Goal: Information Seeking & Learning: Learn about a topic

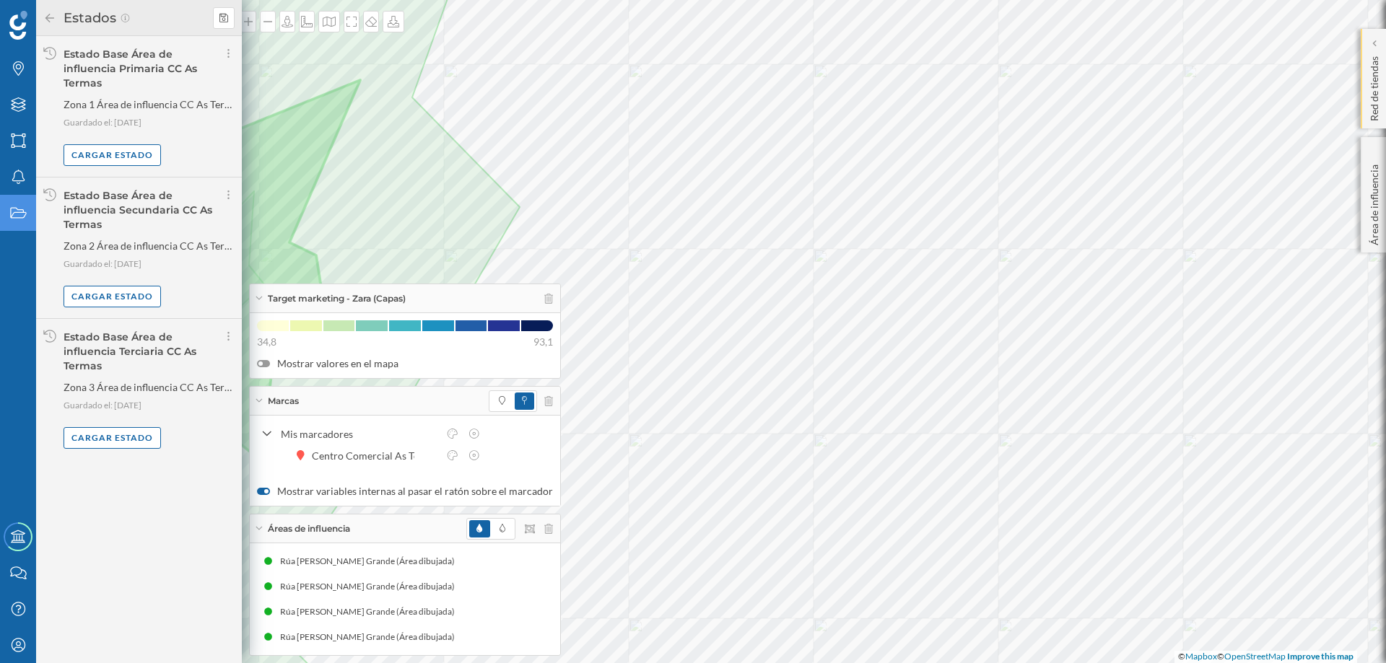
click at [1378, 66] on p "Red de tiendas" at bounding box center [1374, 86] width 14 height 71
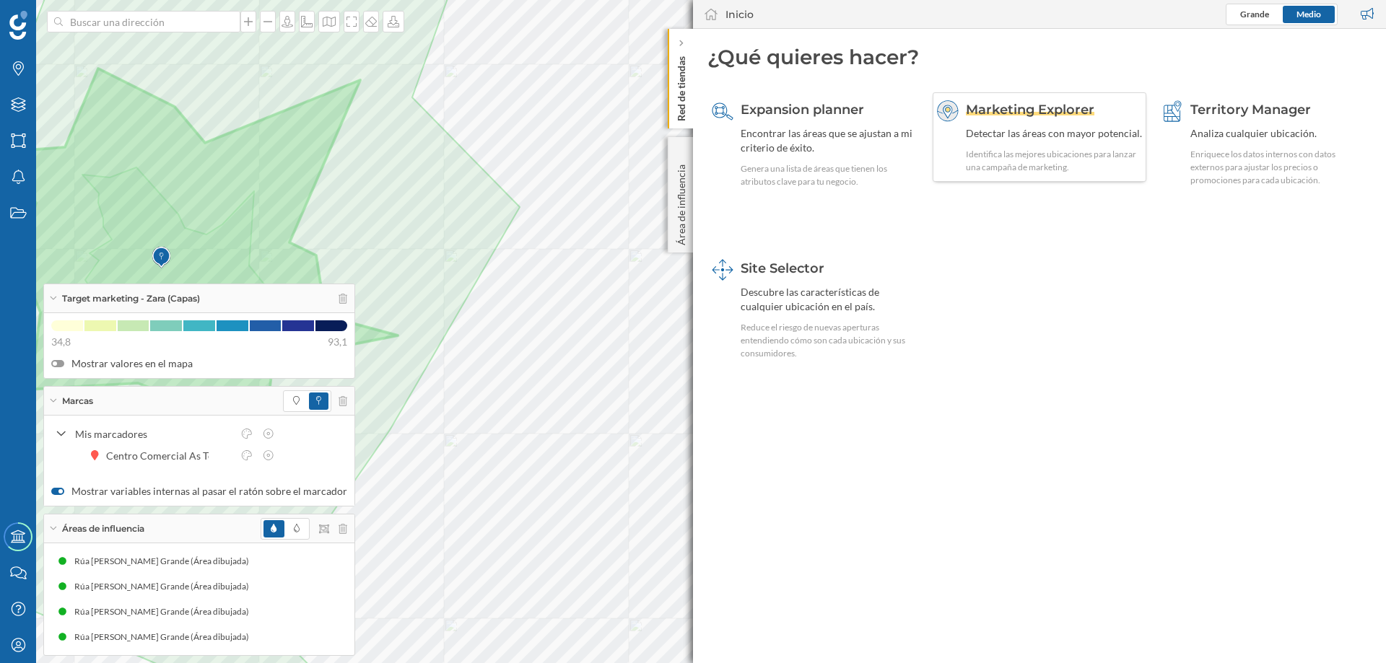
click at [1036, 117] on div "Marketing Explorer" at bounding box center [1054, 109] width 177 height 19
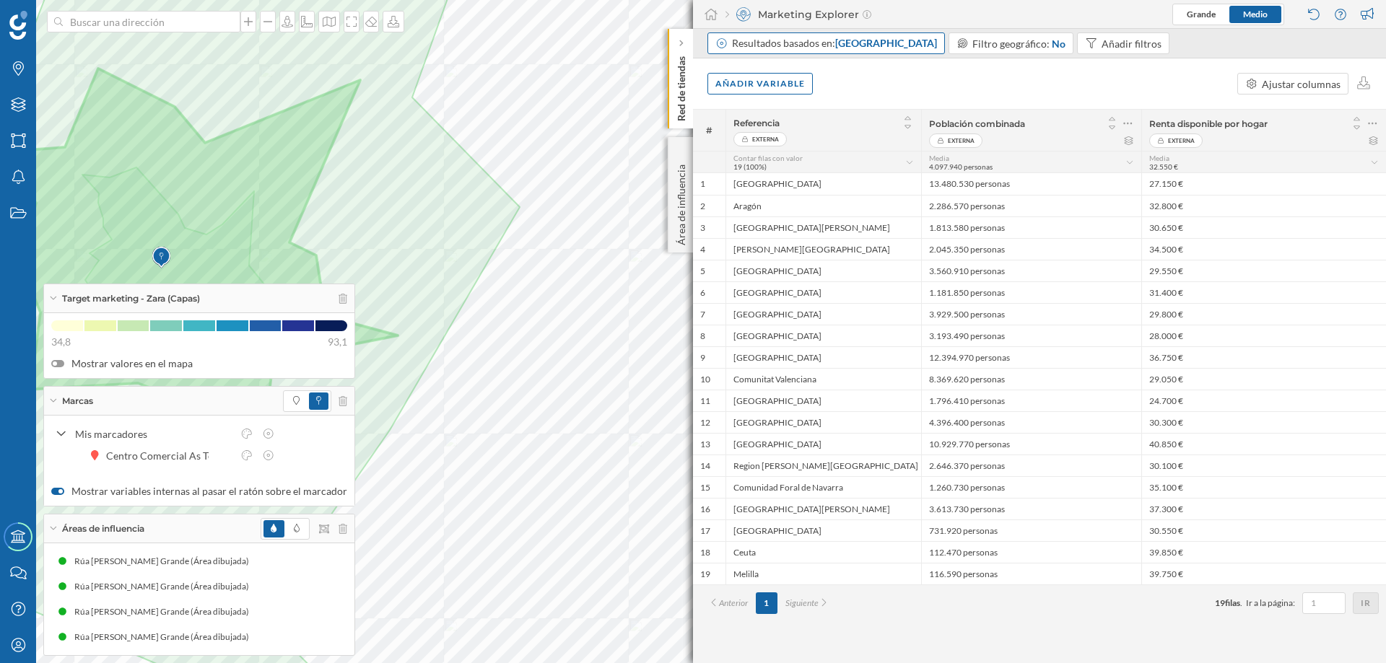
click at [875, 46] on span "[GEOGRAPHIC_DATA]" at bounding box center [886, 43] width 102 height 12
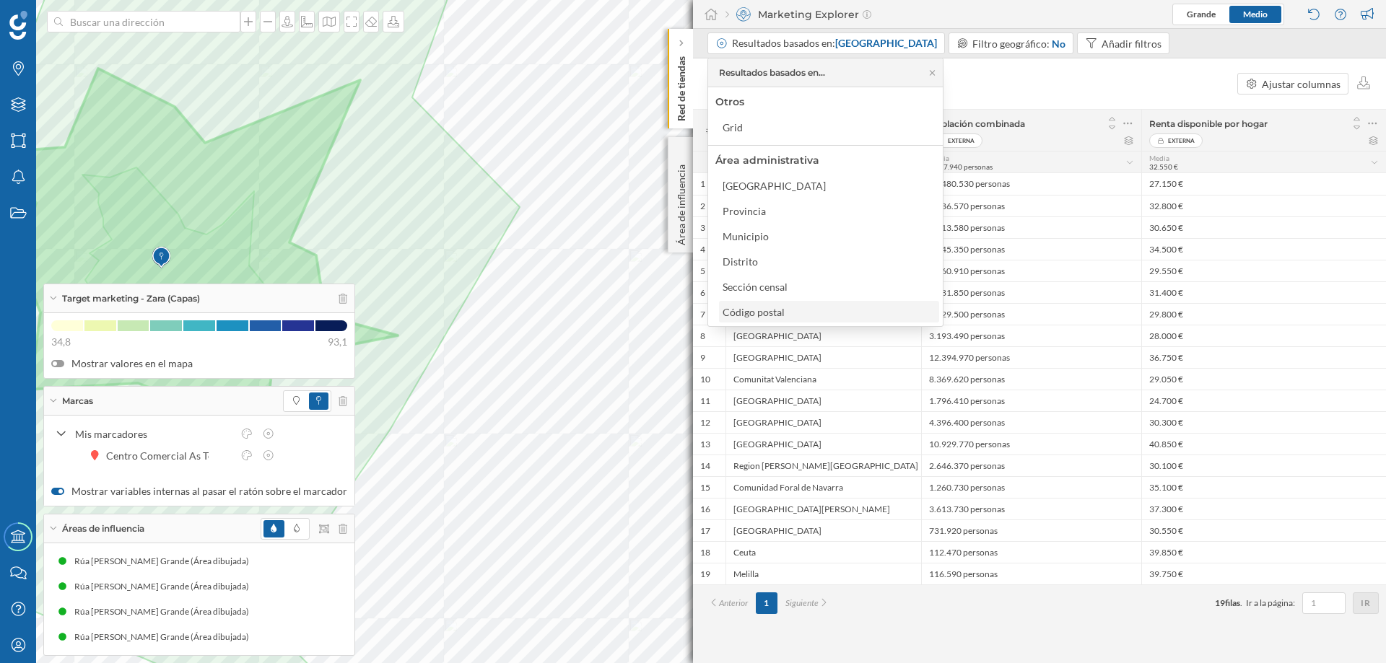
click at [771, 310] on div "Código postal" at bounding box center [753, 312] width 62 height 12
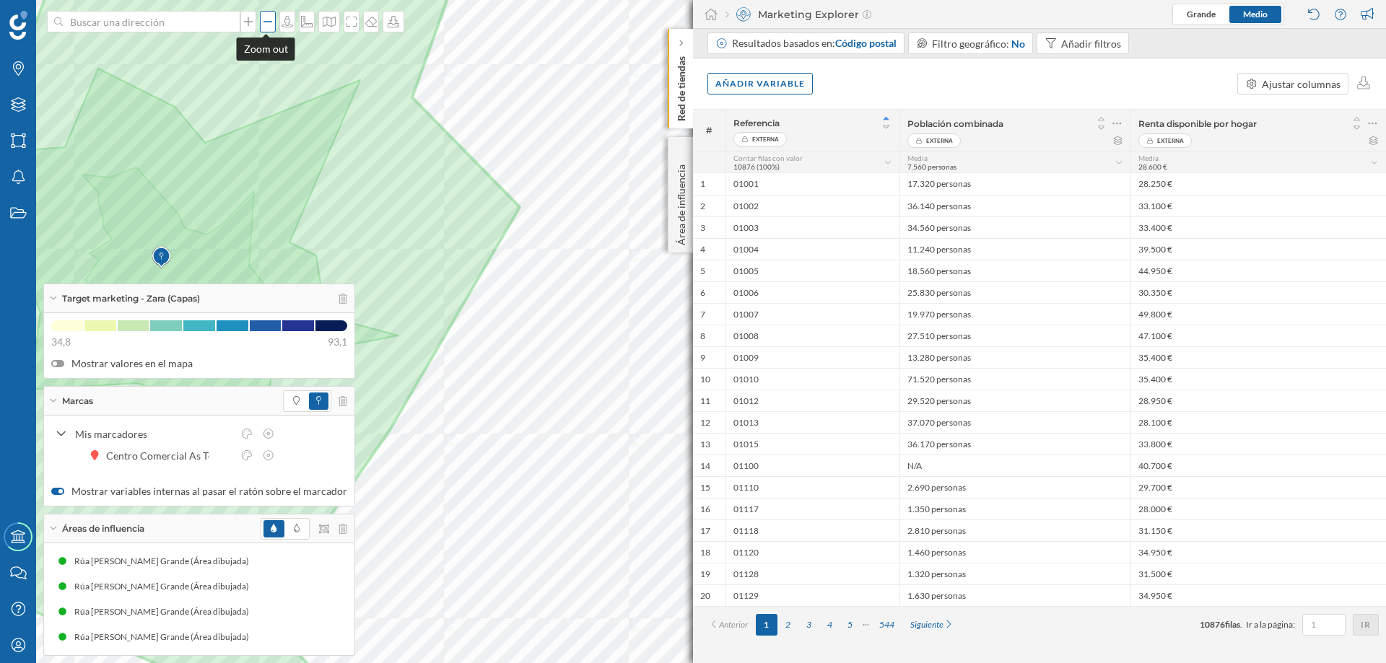
click at [264, 22] on icon at bounding box center [267, 21] width 9 height 1
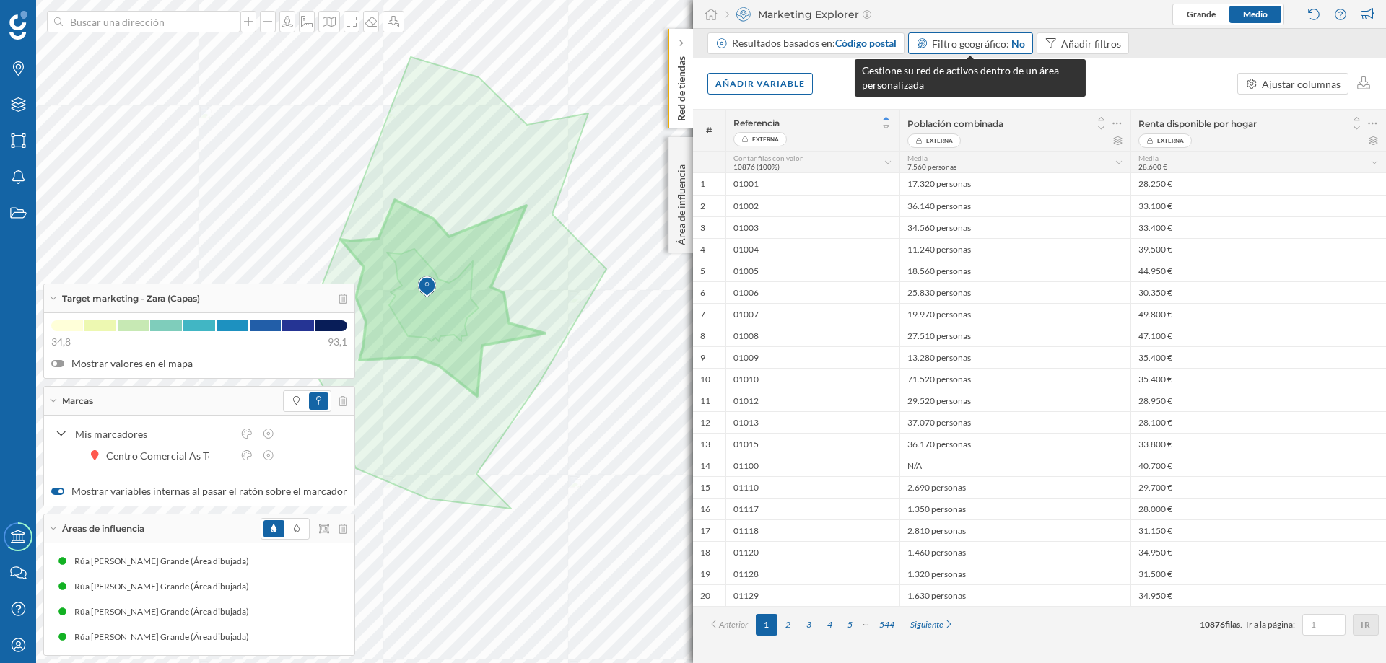
click at [1008, 39] on div "Filtro geográfico: No" at bounding box center [978, 43] width 93 height 15
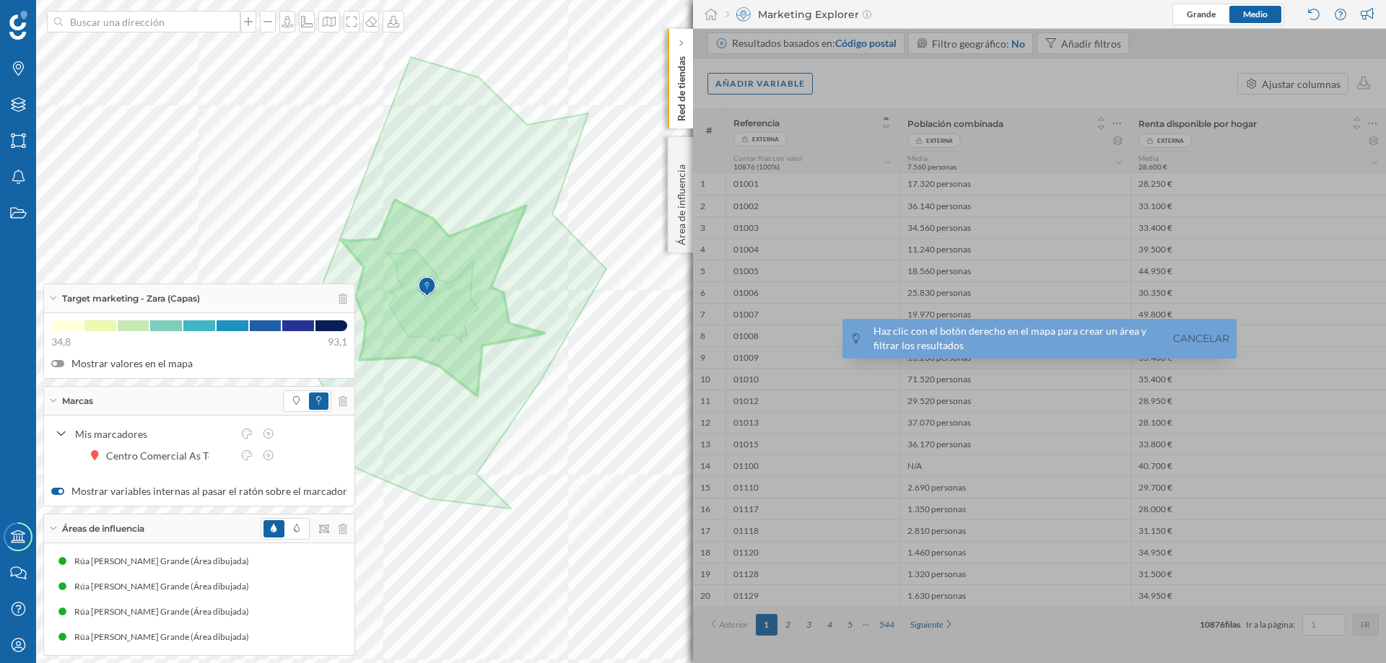
click at [1006, 48] on div at bounding box center [1039, 346] width 693 height 634
click at [1199, 341] on link "Cancelar" at bounding box center [1201, 339] width 64 height 17
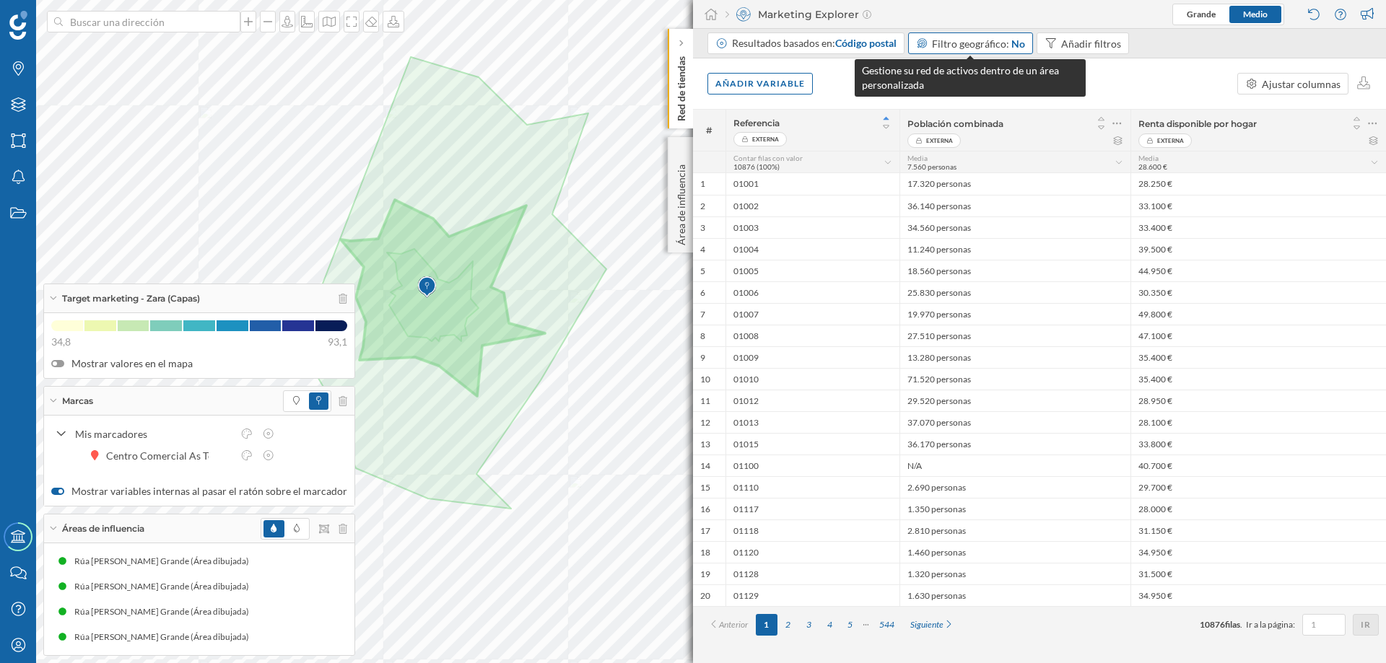
click at [963, 45] on span "Filtro geográfico:" at bounding box center [970, 44] width 77 height 12
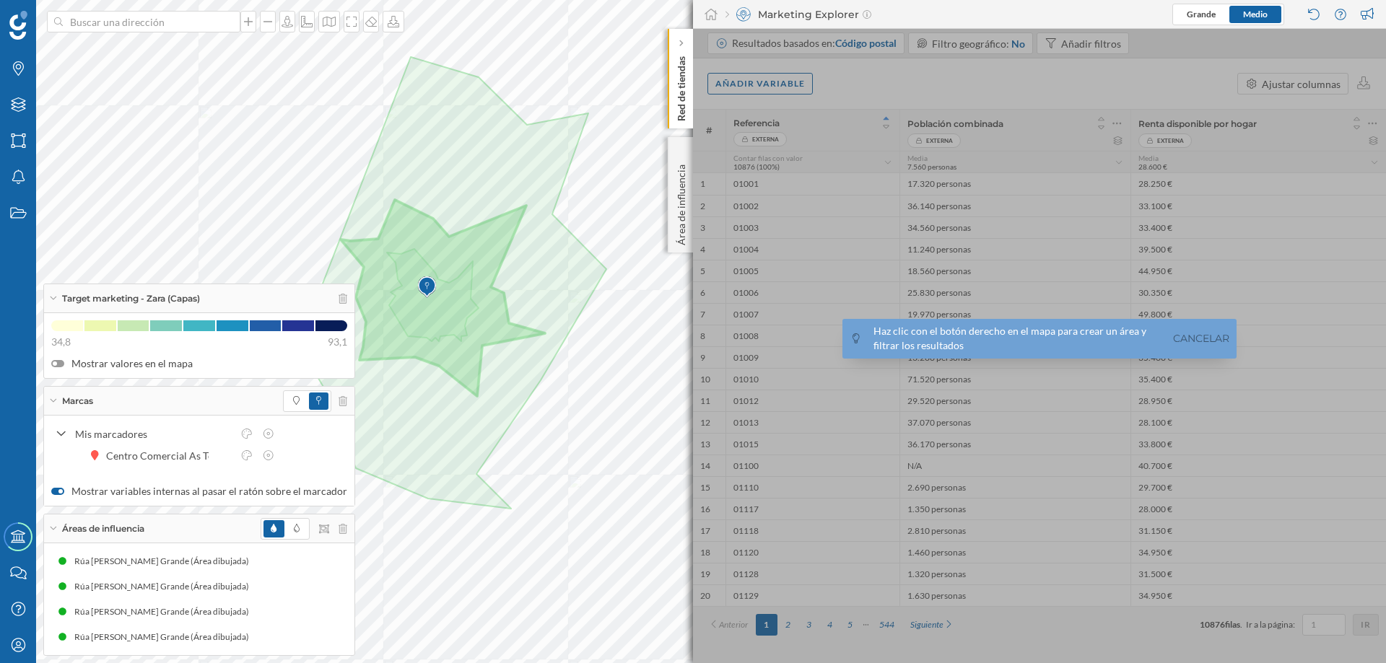
click at [962, 63] on div at bounding box center [1039, 346] width 693 height 634
click at [988, 74] on div at bounding box center [1039, 346] width 693 height 634
click at [113, 25] on input at bounding box center [144, 22] width 162 height 22
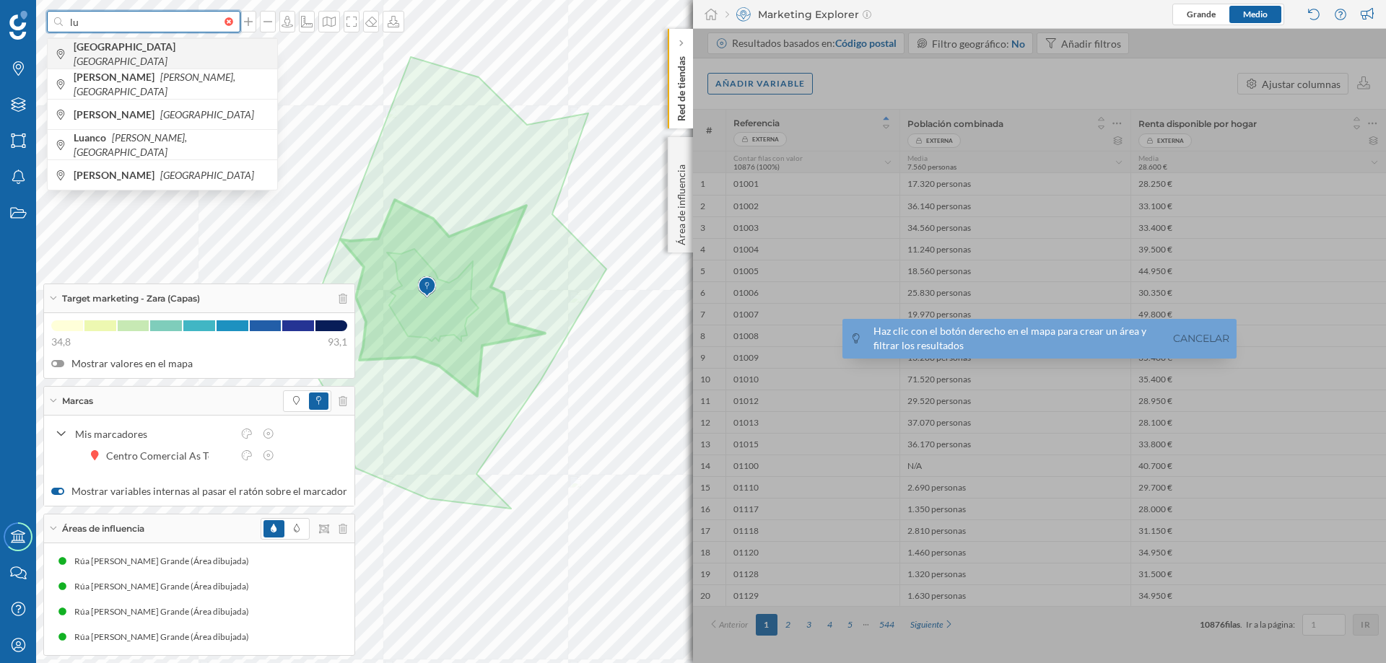
type input "lu"
click at [112, 61] on div "[PERSON_NAME] [GEOGRAPHIC_DATA]" at bounding box center [162, 53] width 229 height 30
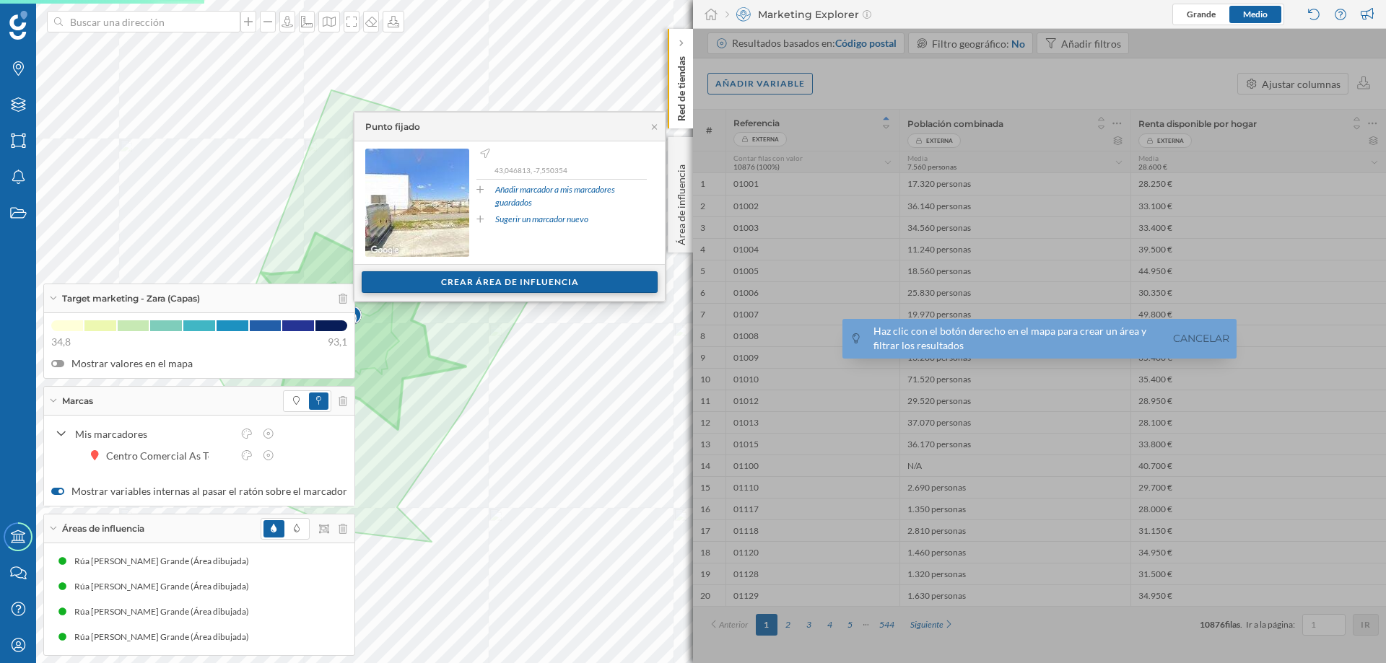
click at [434, 287] on div "Crear área de influencia" at bounding box center [510, 282] width 296 height 22
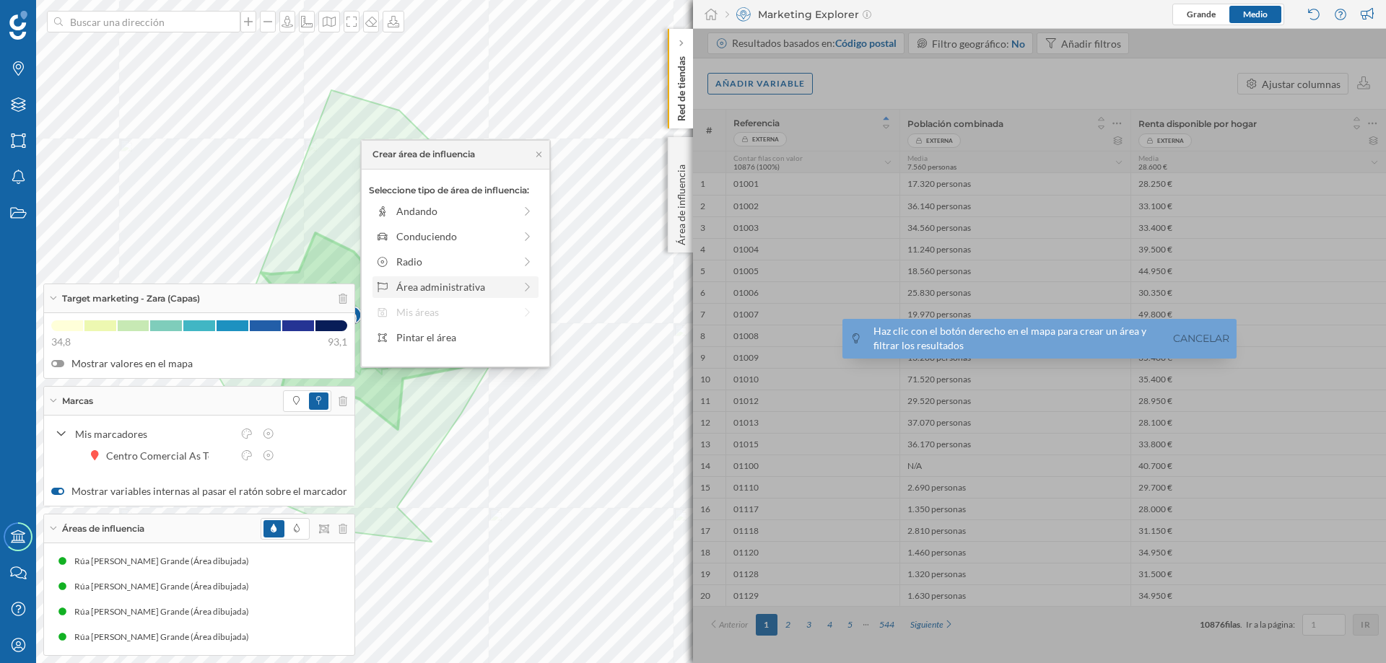
click at [451, 289] on div "Área administrativa" at bounding box center [455, 286] width 118 height 15
click at [408, 251] on div "Municipio" at bounding box center [457, 262] width 171 height 22
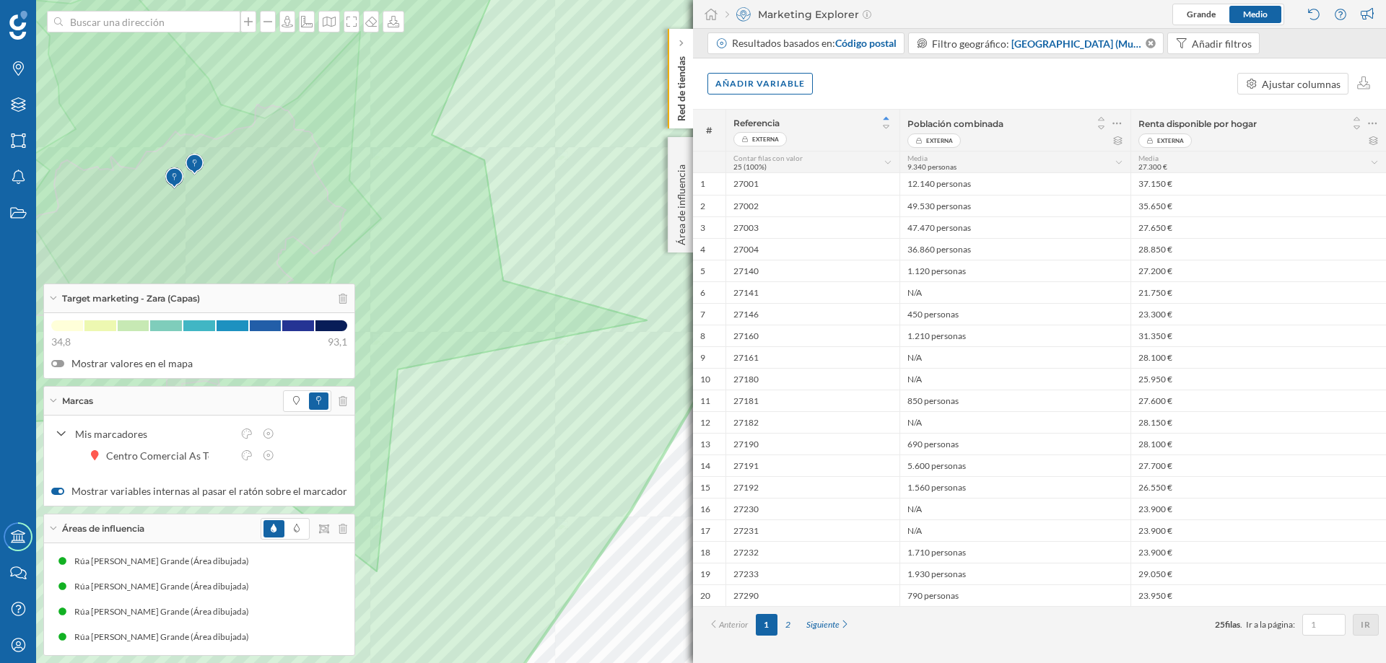
click at [684, 76] on p "Red de tiendas" at bounding box center [681, 86] width 14 height 71
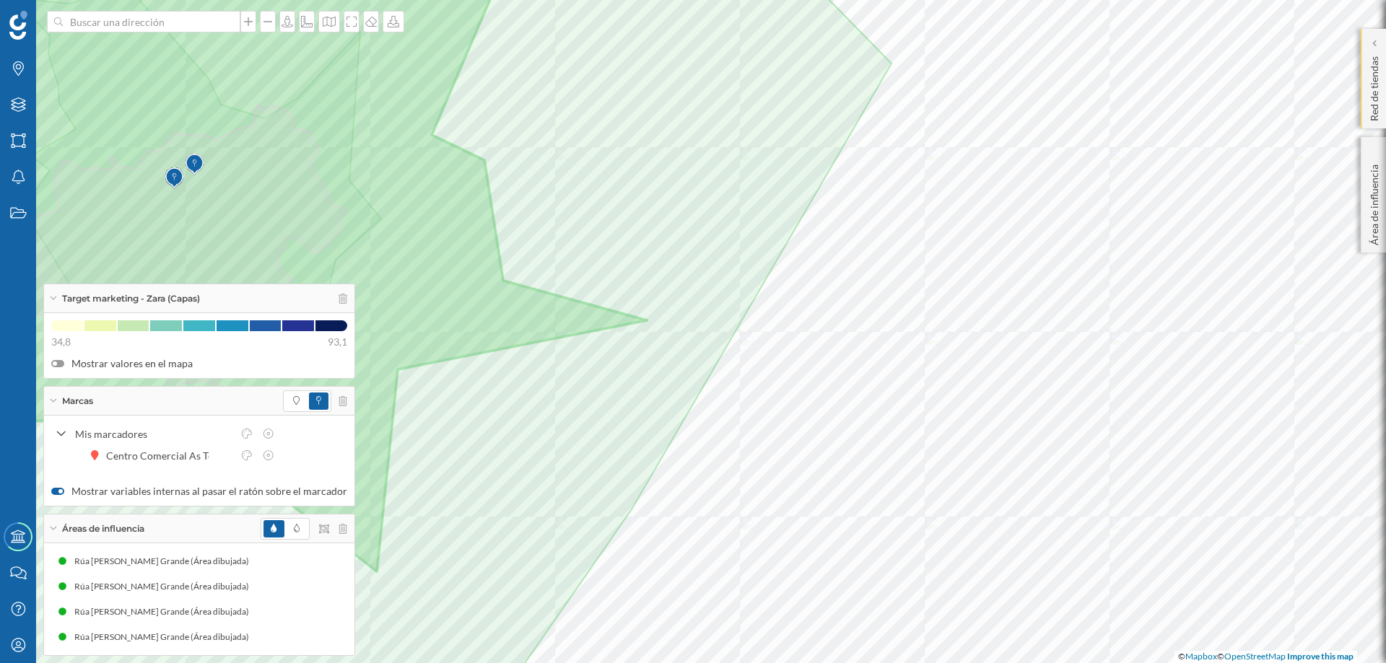
click at [1373, 82] on p "Red de tiendas" at bounding box center [1374, 86] width 14 height 71
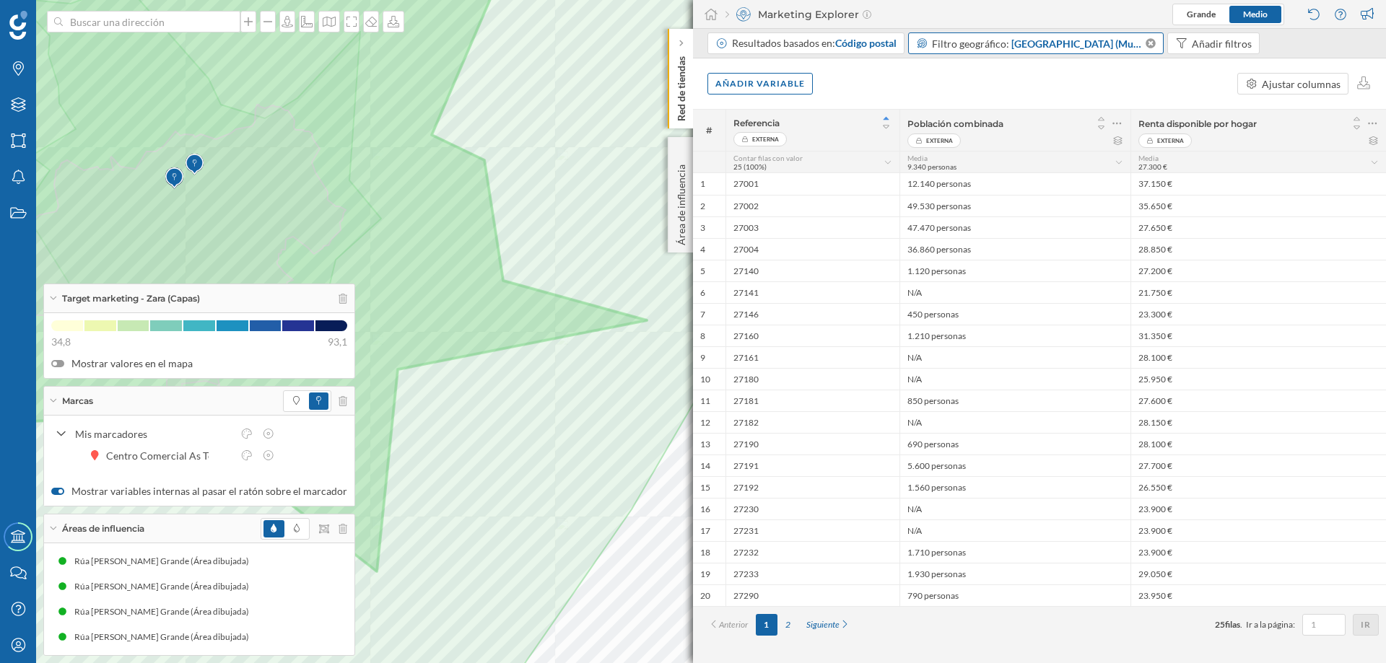
click at [1067, 48] on span "[GEOGRAPHIC_DATA] (Municipio)" at bounding box center [1077, 43] width 132 height 15
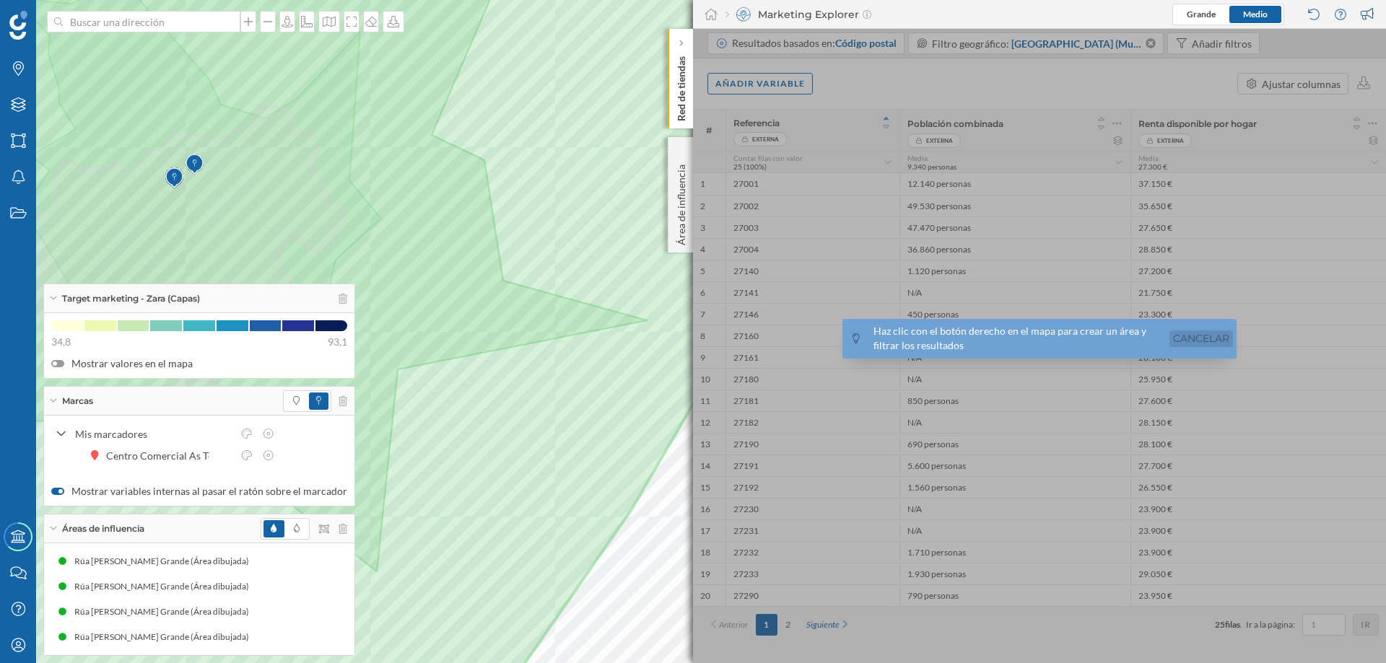
click at [1171, 338] on link "Cancelar" at bounding box center [1201, 339] width 64 height 17
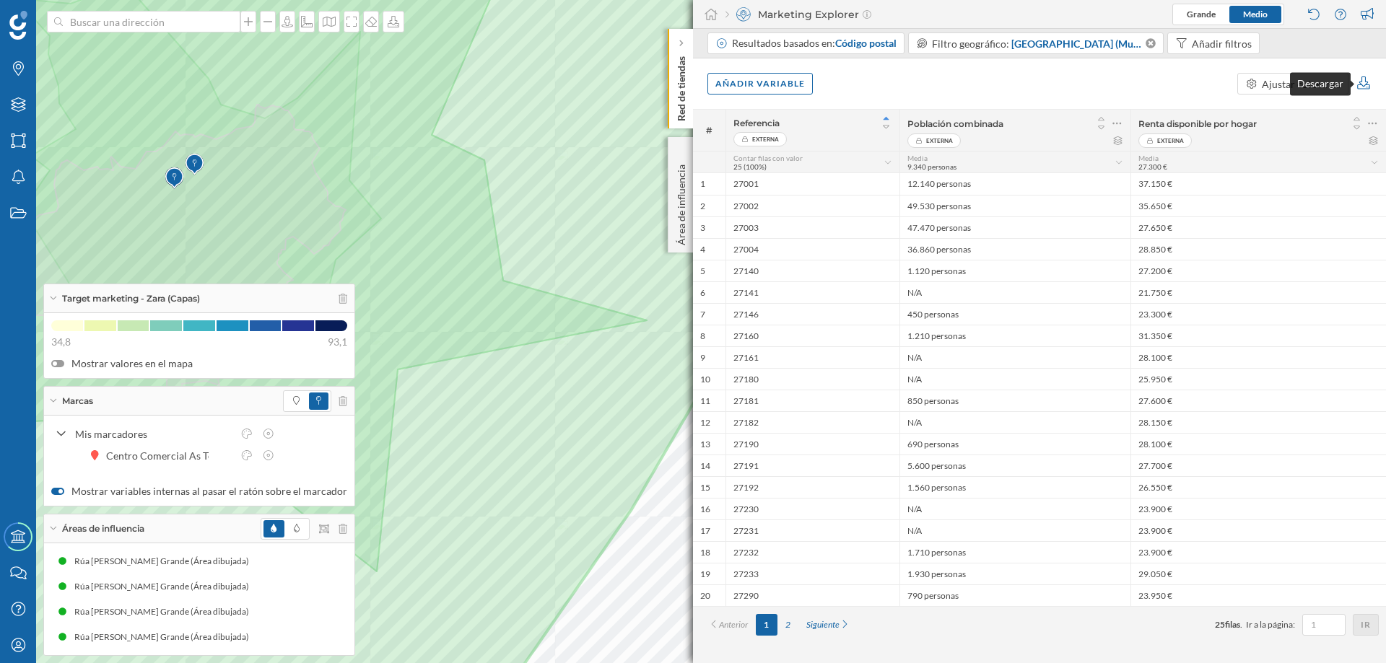
click at [1365, 85] on icon at bounding box center [1363, 82] width 13 height 13
click at [1150, 82] on div "Añadir variable Ajustar columnas" at bounding box center [1039, 83] width 693 height 51
click at [677, 47] on div at bounding box center [681, 43] width 14 height 14
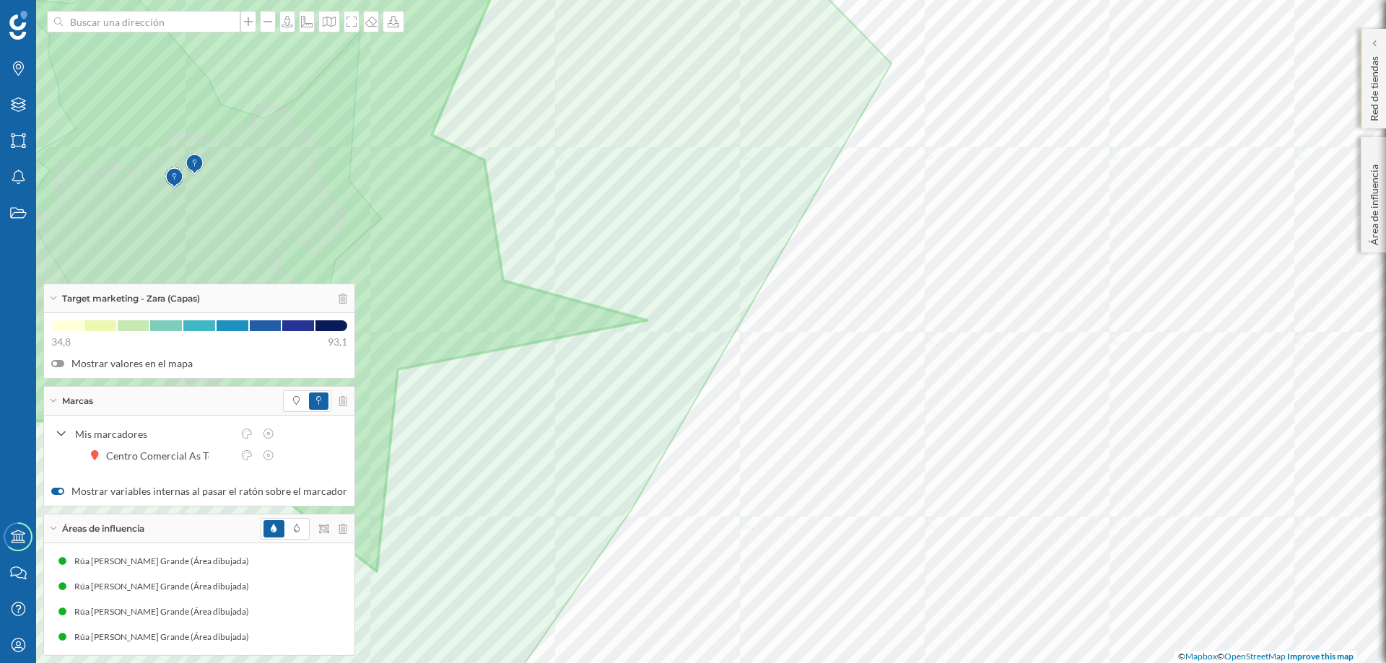
click at [1372, 69] on p "Red de tiendas" at bounding box center [1374, 86] width 14 height 71
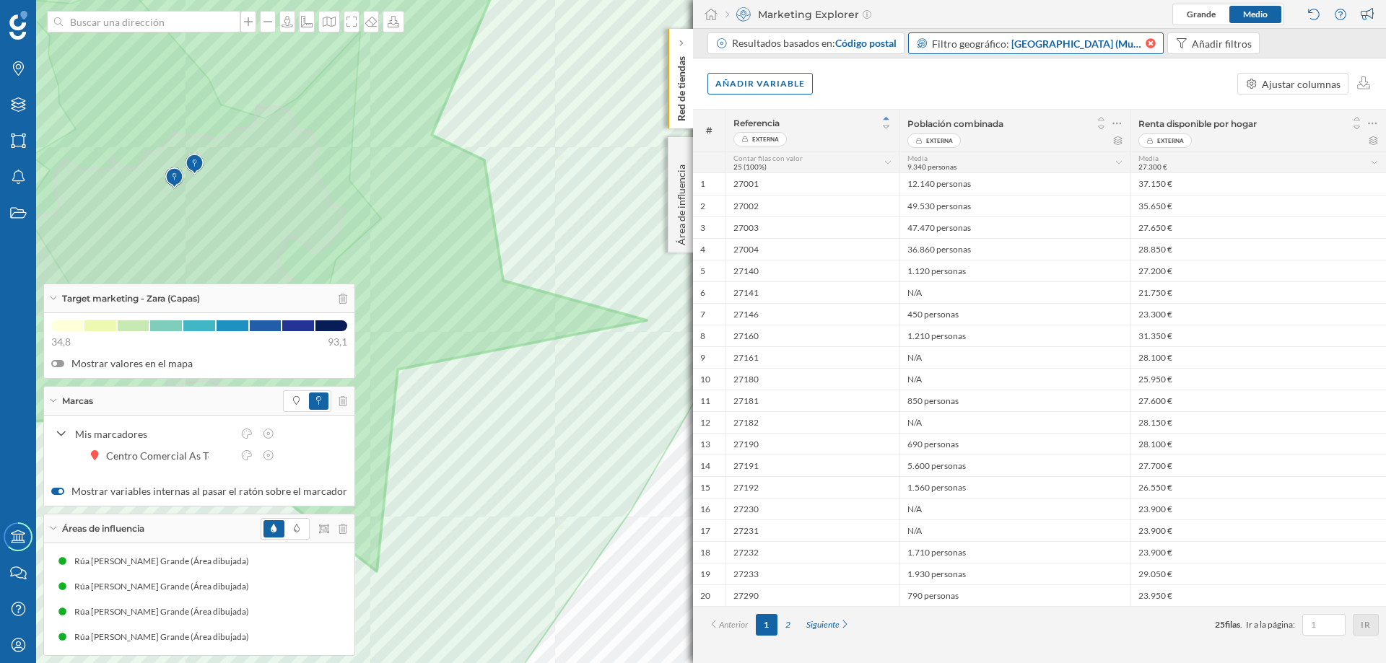
click at [1145, 40] on icon at bounding box center [1150, 43] width 10 height 10
